Goal: Task Accomplishment & Management: Use online tool/utility

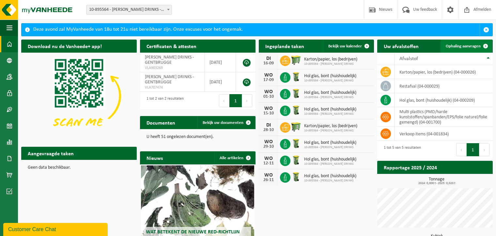
click at [484, 48] on span at bounding box center [485, 46] width 13 height 13
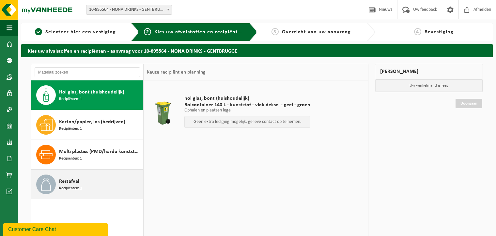
click at [63, 188] on span "Recipiënten: 1" at bounding box center [70, 188] width 23 height 6
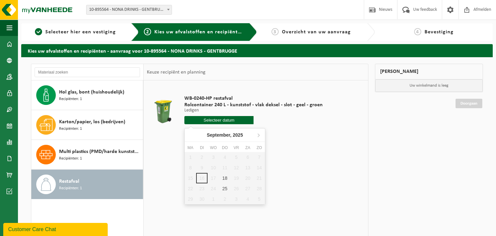
click at [213, 121] on input "text" at bounding box center [219, 120] width 69 height 8
click at [224, 181] on div "18" at bounding box center [224, 178] width 11 height 10
type input "Van 2025-09-18"
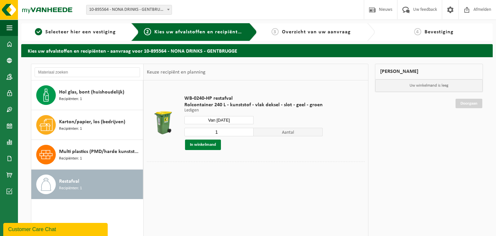
click at [206, 143] on button "In winkelmand" at bounding box center [203, 144] width 36 height 10
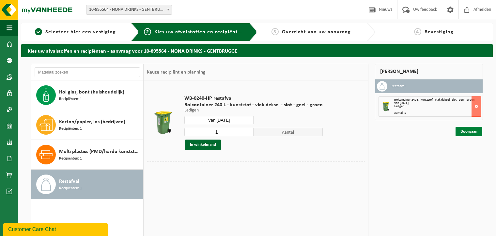
click at [469, 132] on link "Doorgaan" at bounding box center [469, 131] width 27 height 9
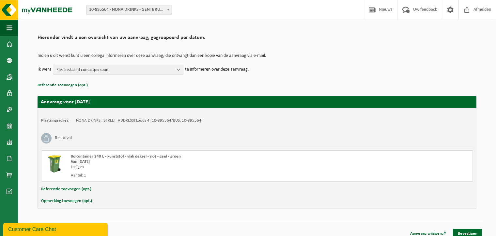
scroll to position [41, 0]
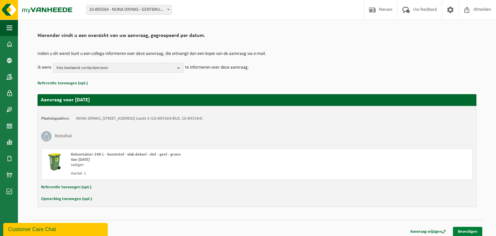
click at [469, 232] on link "Bevestigen" at bounding box center [467, 231] width 29 height 9
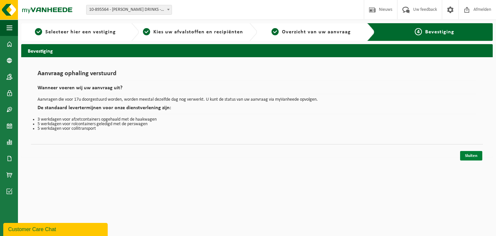
click at [467, 159] on link "Sluiten" at bounding box center [472, 155] width 22 height 9
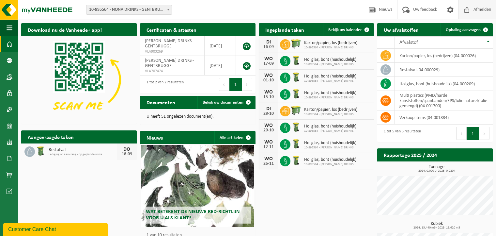
click at [481, 10] on span "Afmelden" at bounding box center [482, 9] width 21 height 19
